Goal: Transaction & Acquisition: Purchase product/service

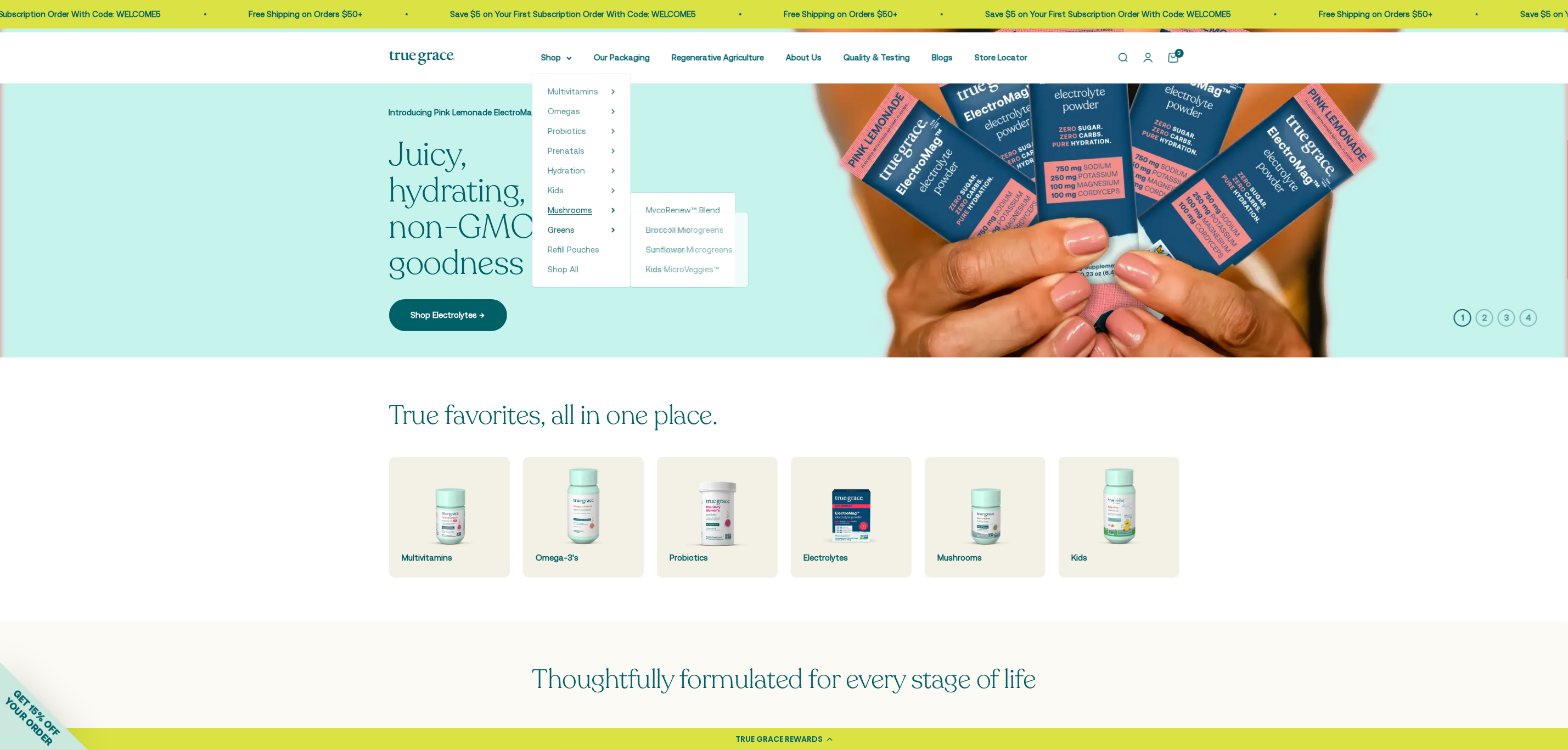
click at [567, 215] on span "Mushrooms" at bounding box center [570, 210] width 44 height 9
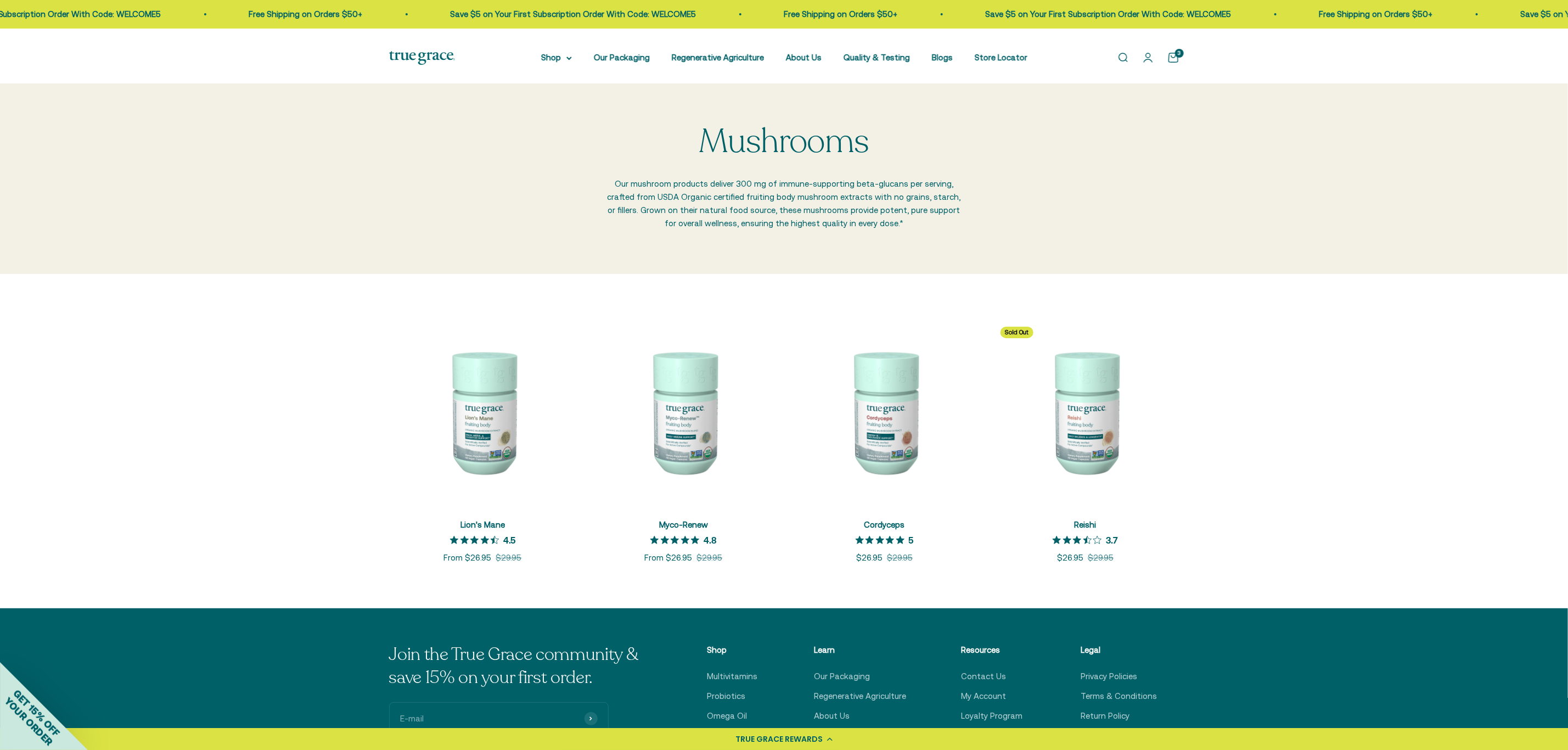
click at [491, 451] on img at bounding box center [483, 412] width 188 height 188
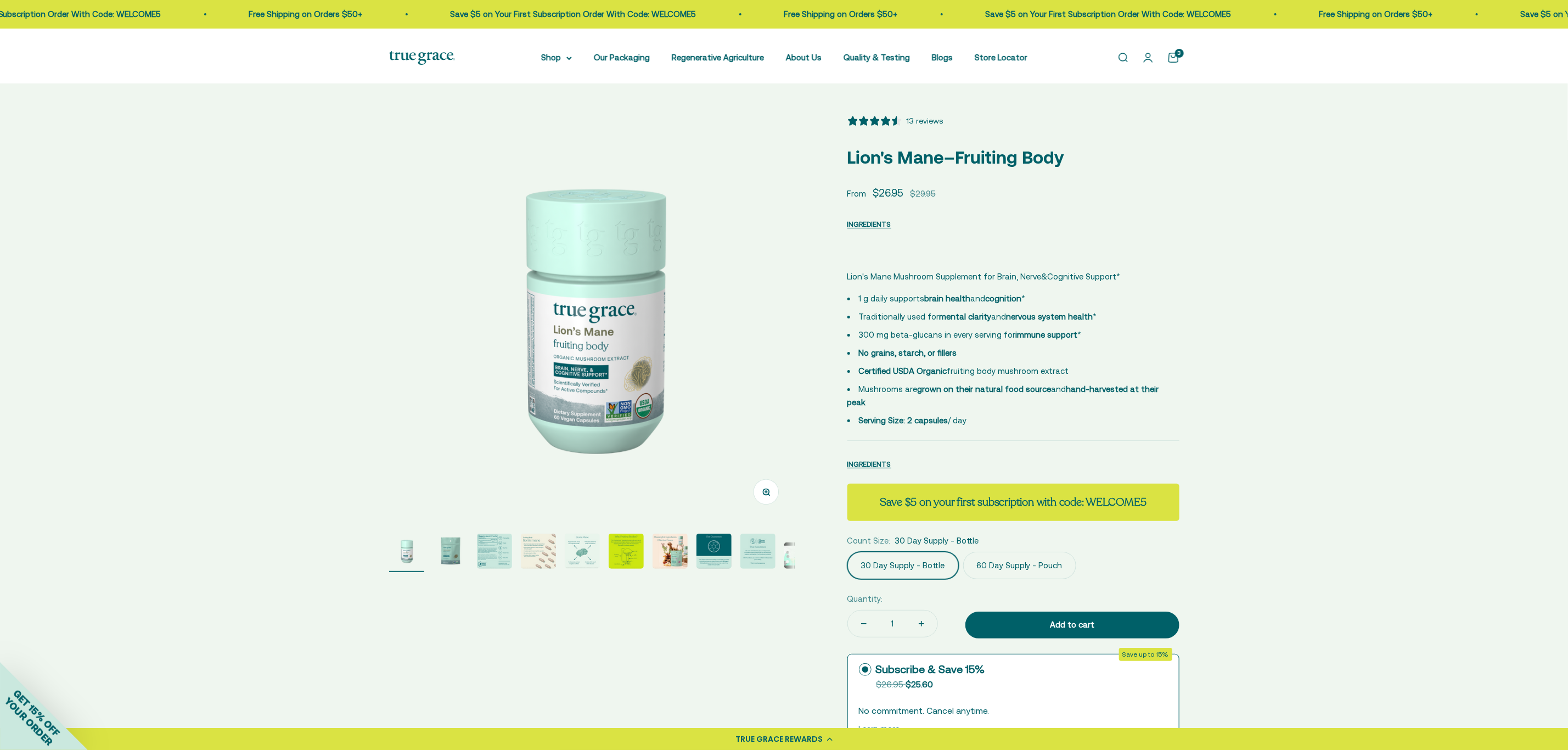
select select "3"
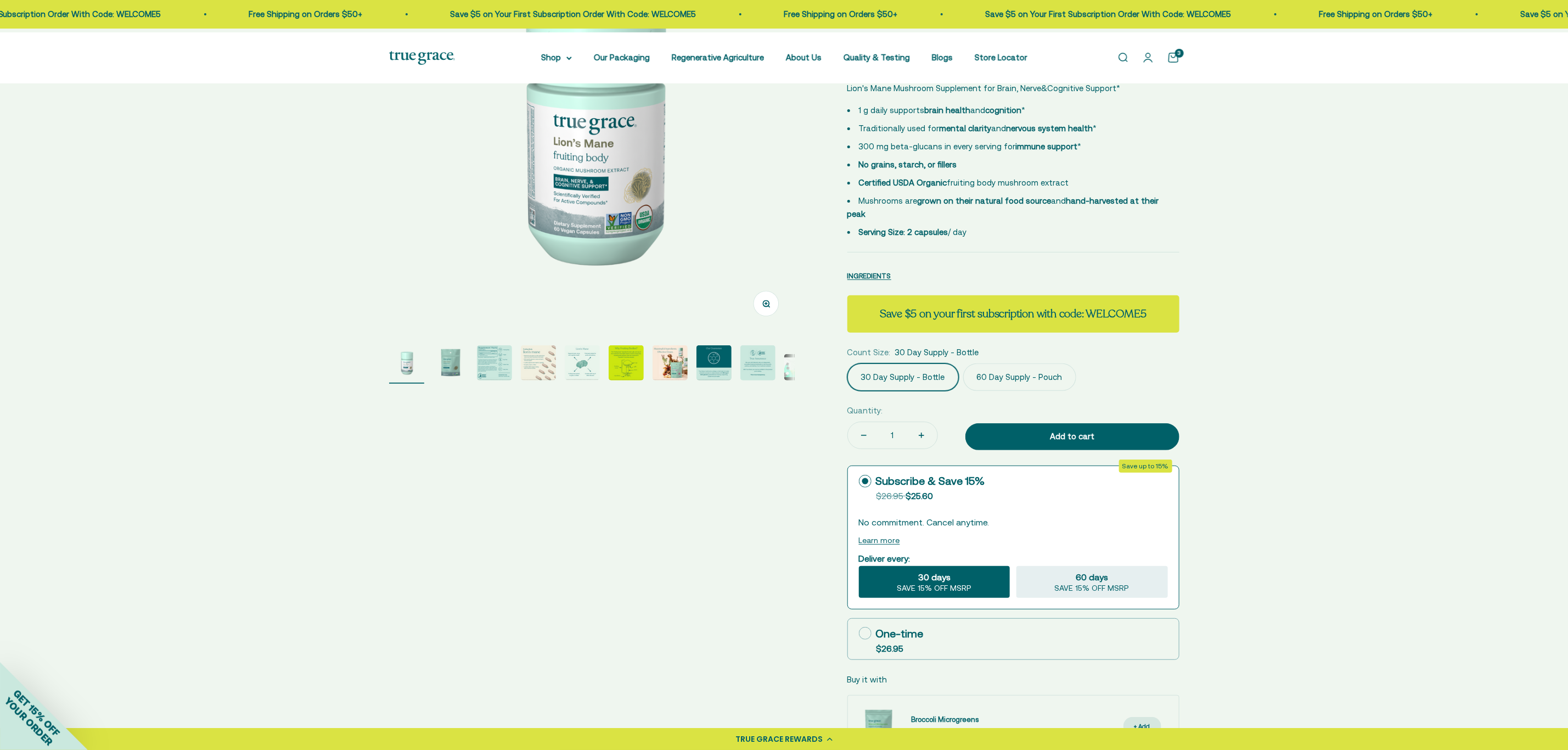
scroll to position [247, 0]
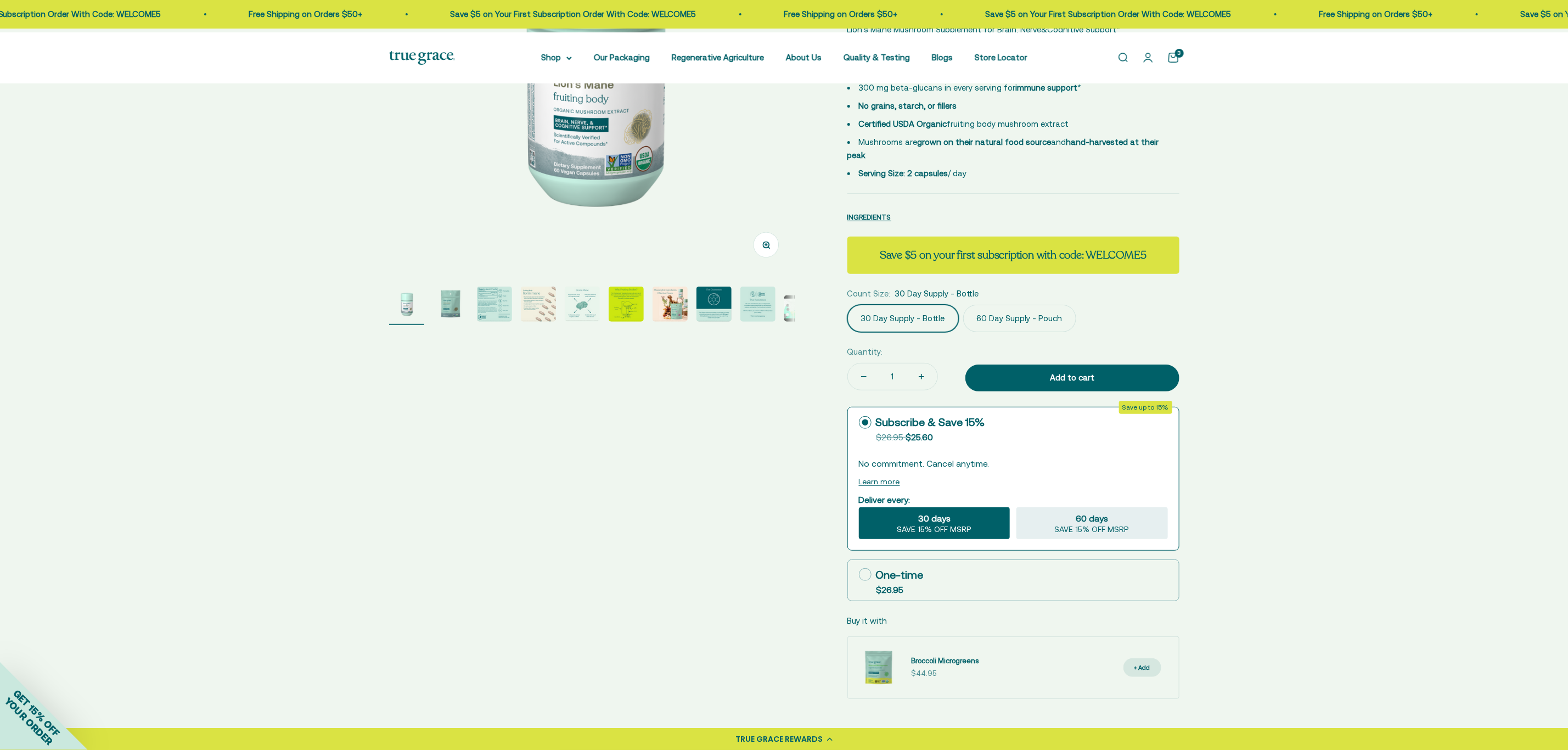
click at [1045, 332] on label "60 Day Supply - Pouch" at bounding box center [1019, 318] width 113 height 28
click at [848, 305] on input "60 Day Supply - Pouch" at bounding box center [847, 304] width 1 height 1
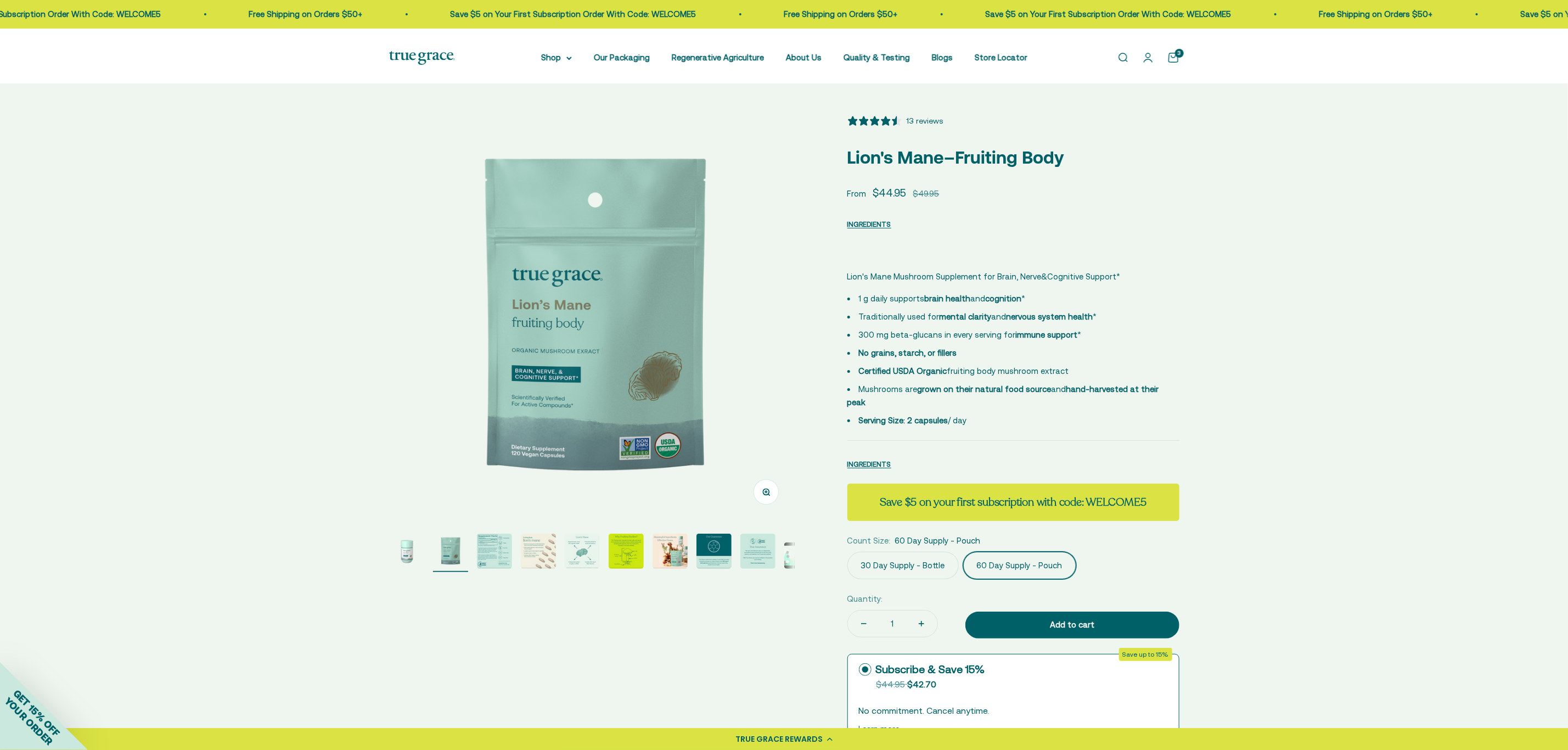
click at [965, 612] on button "Add to cart" at bounding box center [1072, 625] width 214 height 28
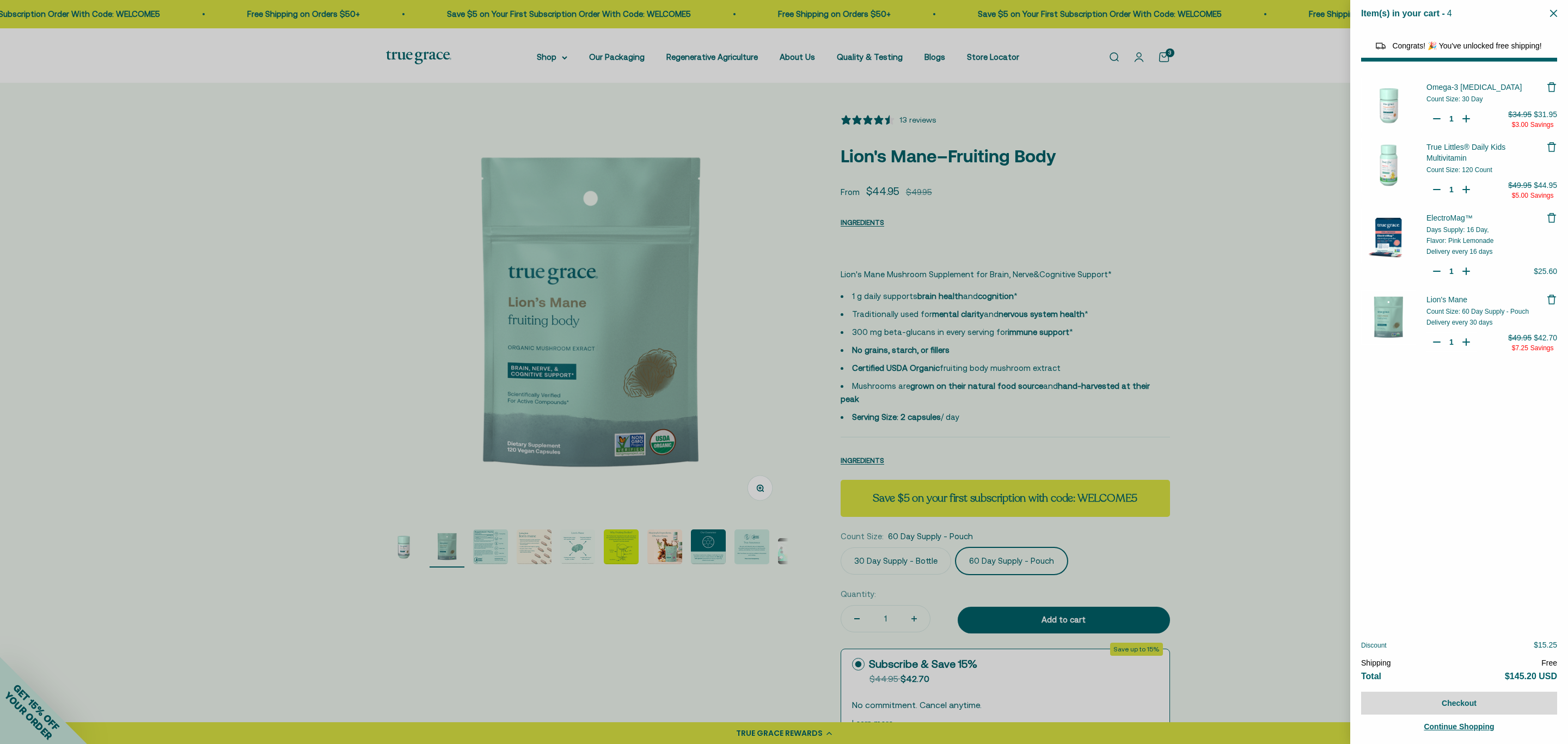
select select "44878154563798"
select select "44882806636758"
click at [1088, 209] on div at bounding box center [784, 372] width 1568 height 744
